Goal: Information Seeking & Learning: Learn about a topic

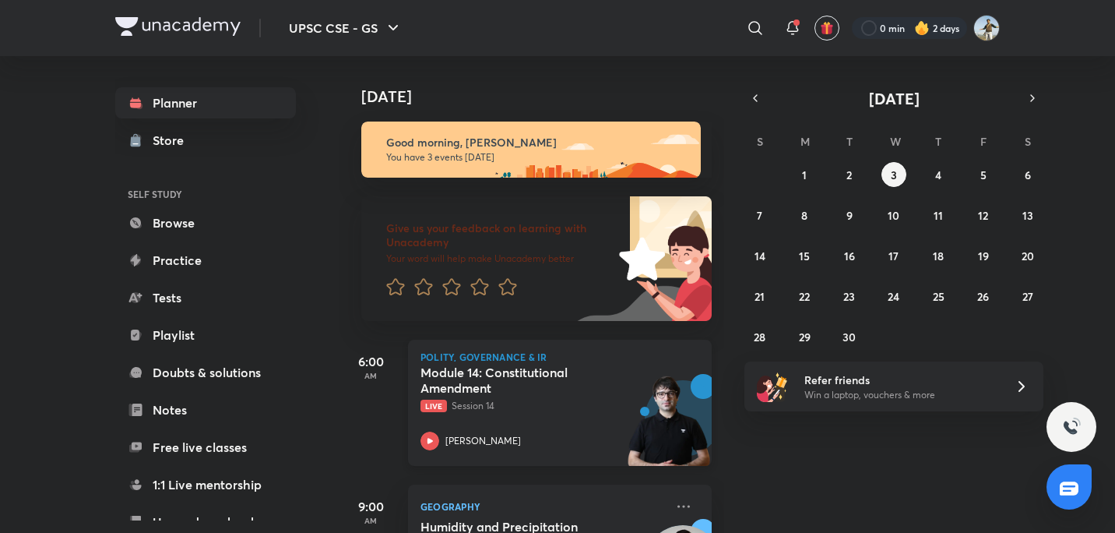
click at [527, 407] on p "Live Session 14" at bounding box center [543, 406] width 245 height 14
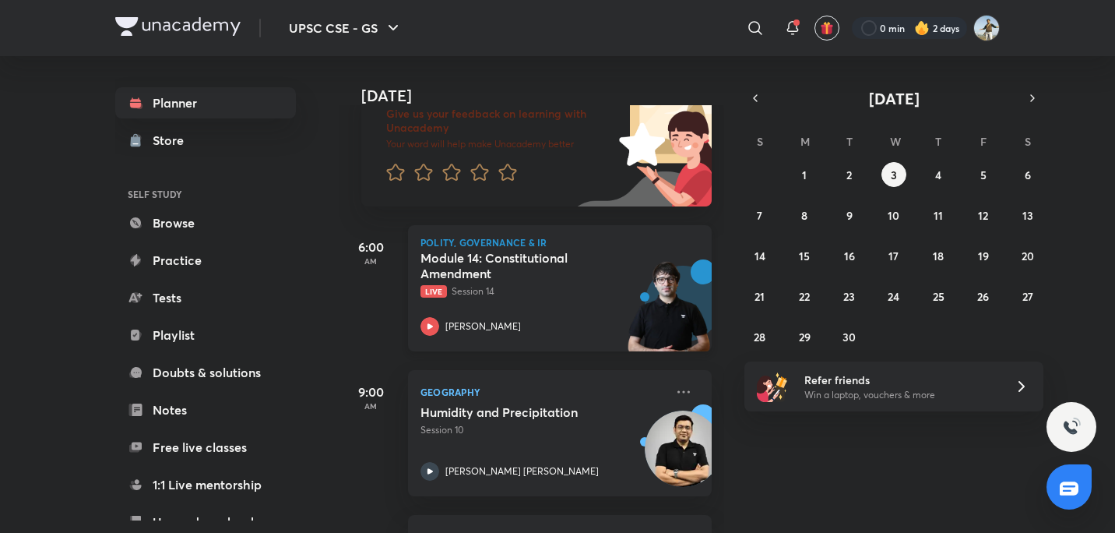
scroll to position [114, 0]
click at [593, 253] on h5 "Module 14: Constitutional Amendment" at bounding box center [518, 266] width 194 height 31
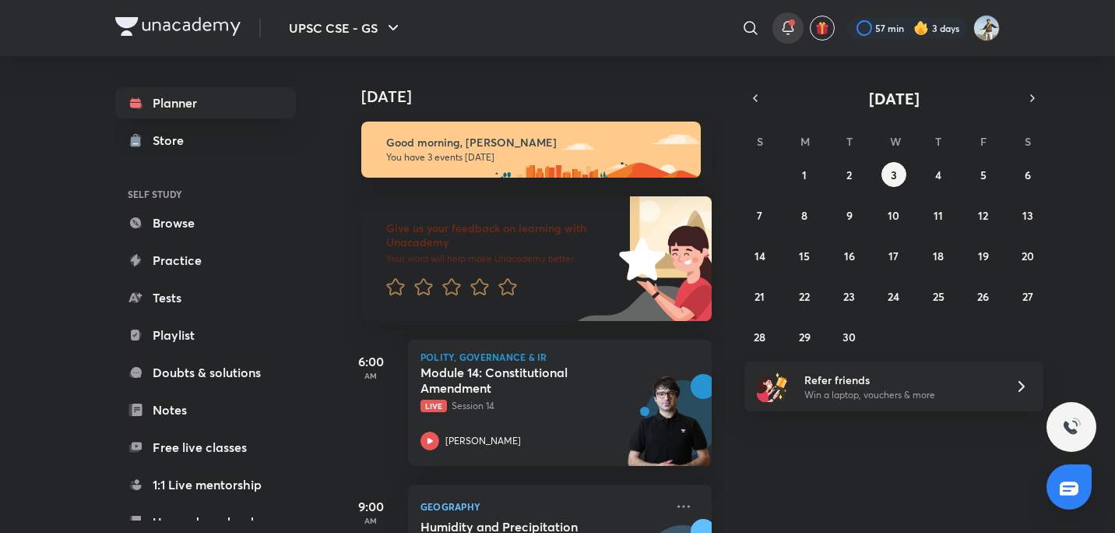
click at [788, 26] on icon at bounding box center [788, 28] width 19 height 19
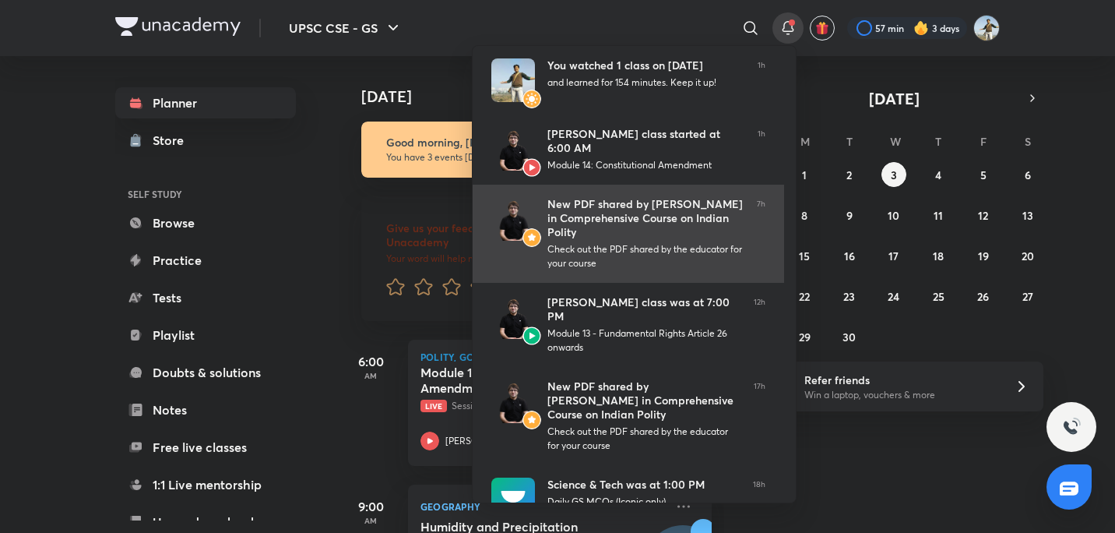
click at [632, 232] on div "New PDF shared by [PERSON_NAME] in Comprehensive Course on Indian Polity" at bounding box center [645, 218] width 197 height 42
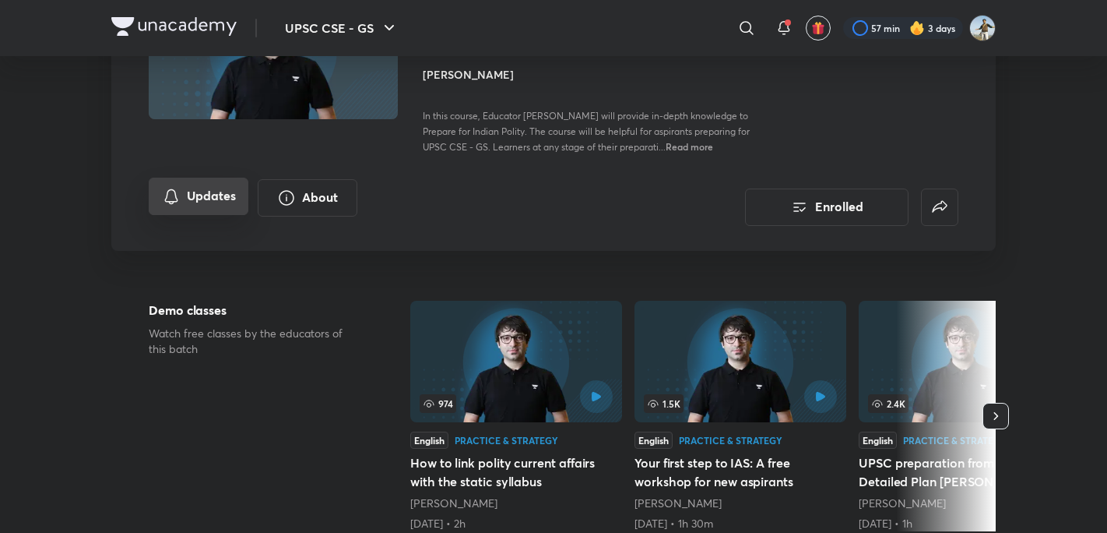
scroll to position [189, 0]
click at [209, 197] on button "Updates" at bounding box center [199, 196] width 100 height 37
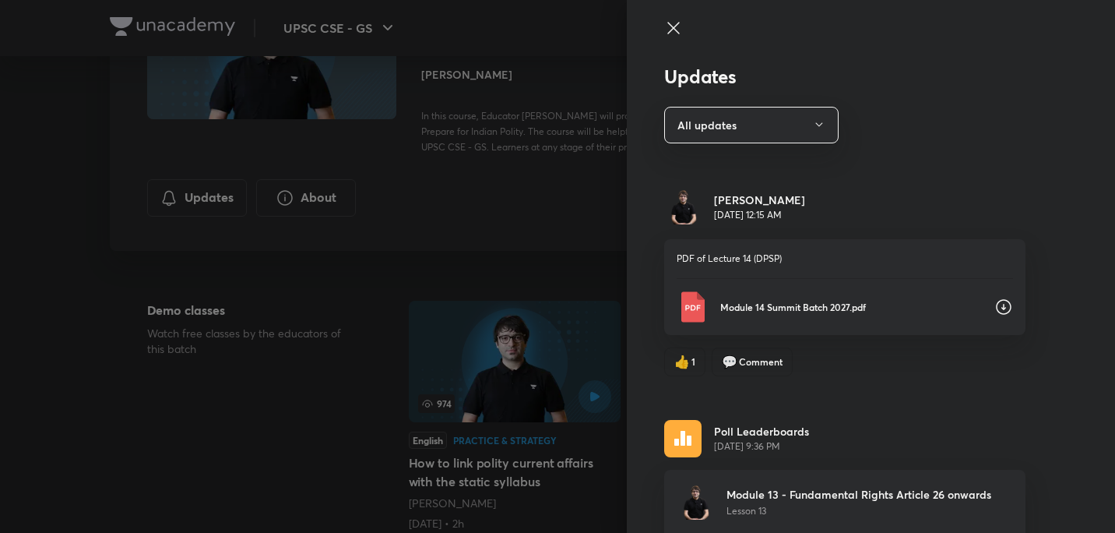
click at [997, 311] on icon at bounding box center [1003, 306] width 19 height 19
